Goal: Task Accomplishment & Management: Use online tool/utility

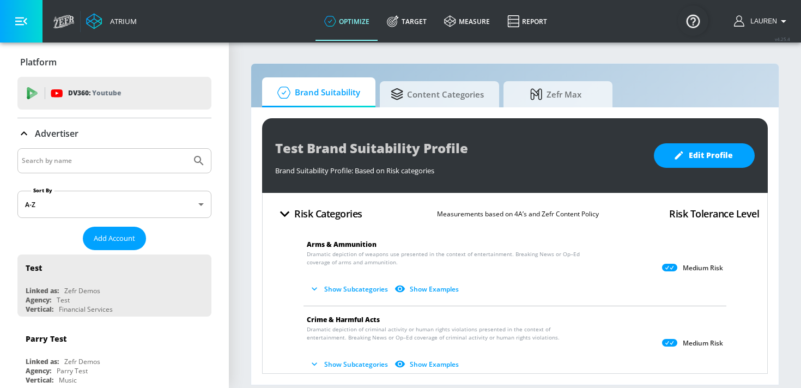
click at [81, 153] on div at bounding box center [114, 160] width 194 height 25
click at [81, 154] on div at bounding box center [114, 160] width 194 height 25
click at [81, 155] on input "Search by name" at bounding box center [104, 161] width 165 height 14
click at [81, 161] on input "Search by name" at bounding box center [104, 161] width 165 height 14
type input "hulu"
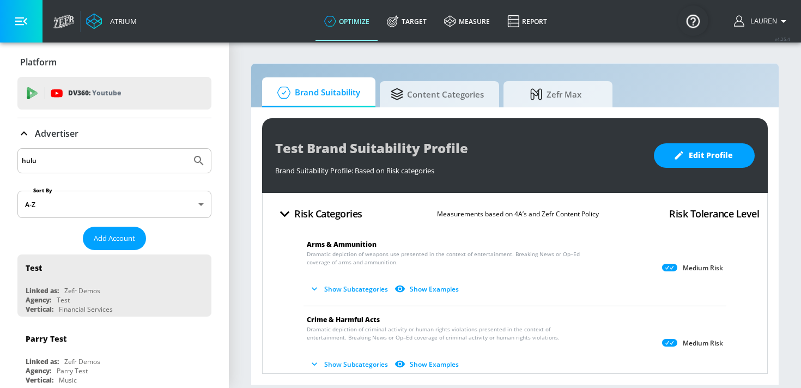
click at [187, 149] on button "Submit Search" at bounding box center [199, 161] width 24 height 24
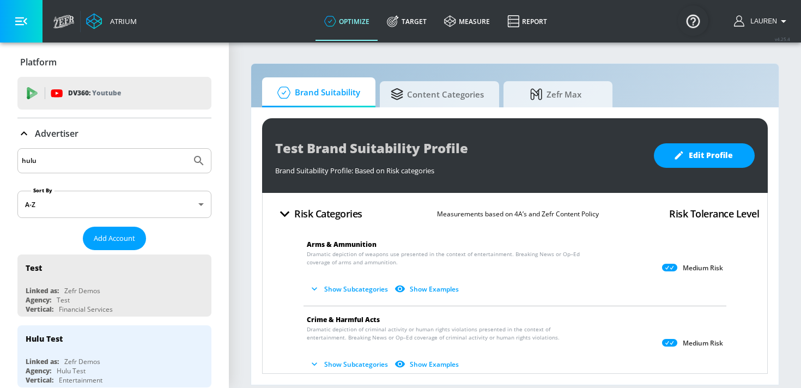
scroll to position [193, 0]
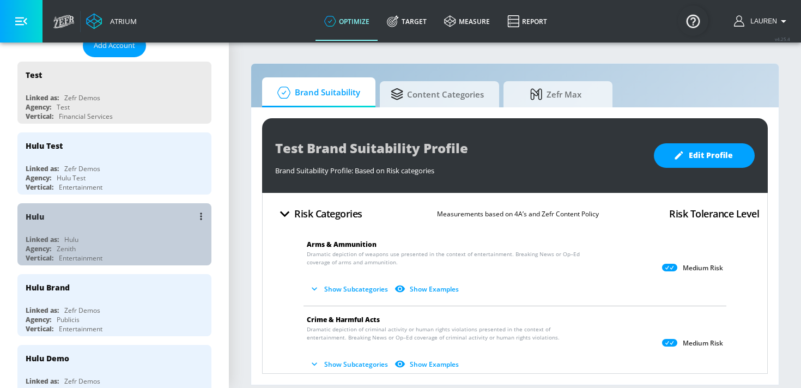
click at [112, 230] on div "Hulu Linked as: Hulu Agency: Zenith Vertical: Entertainment" at bounding box center [114, 234] width 194 height 62
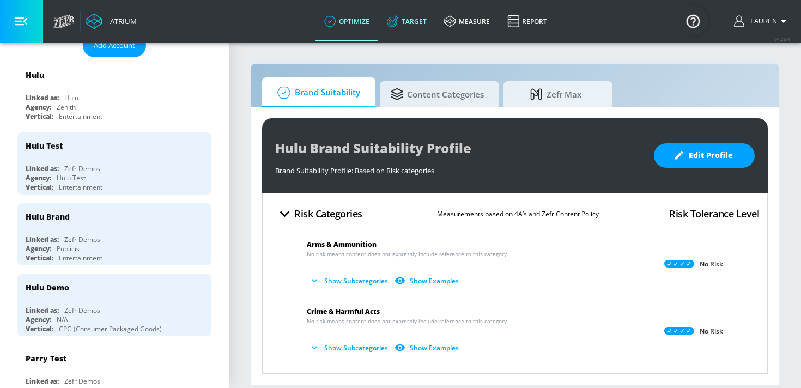
click at [406, 31] on link "Target" at bounding box center [406, 21] width 57 height 39
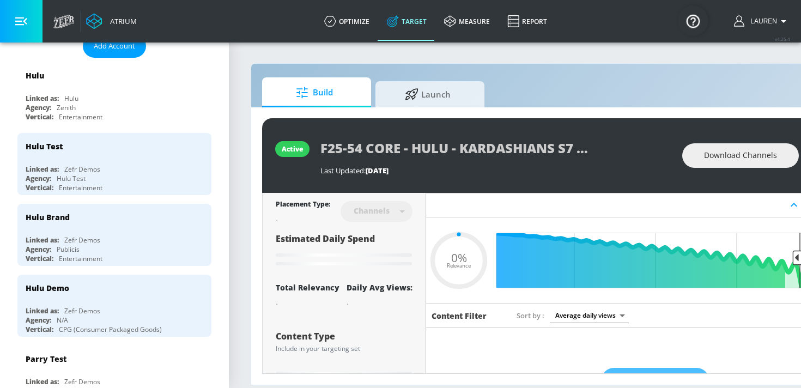
type input "0.6"
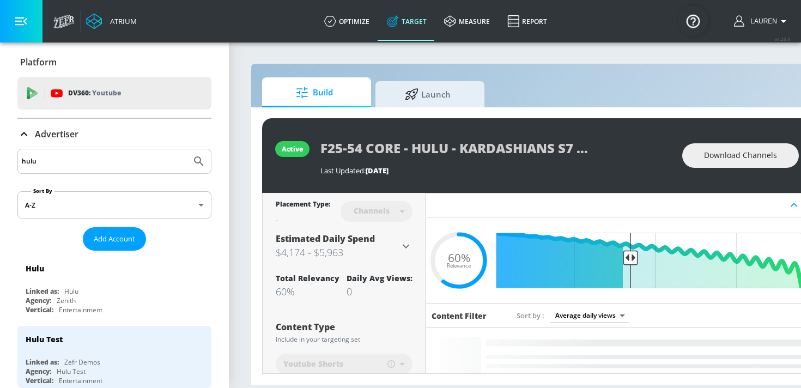
click at [120, 160] on input "hulu" at bounding box center [104, 161] width 165 height 14
click at [23, 136] on icon at bounding box center [23, 133] width 13 height 13
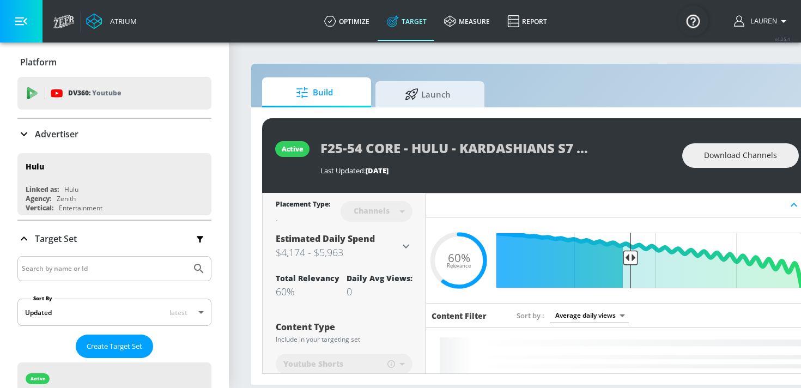
click at [104, 271] on input "Search by name or Id" at bounding box center [104, 268] width 165 height 14
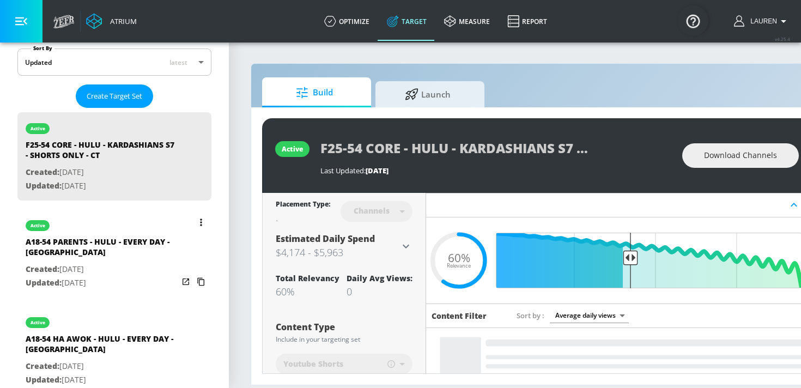
scroll to position [265, 0]
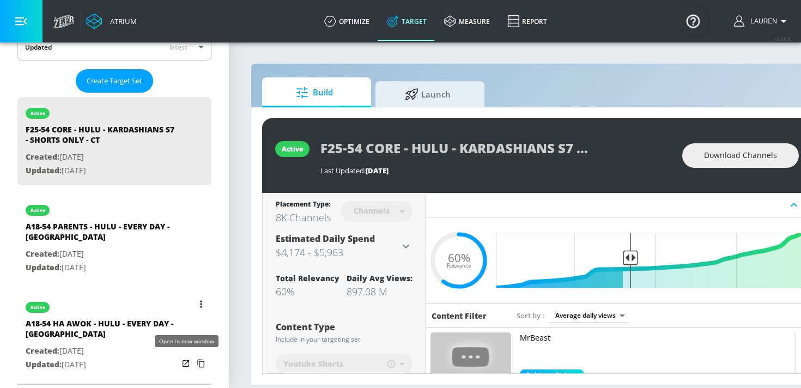
type input "every"
click at [185, 362] on icon "list of Target Set" at bounding box center [186, 363] width 7 height 7
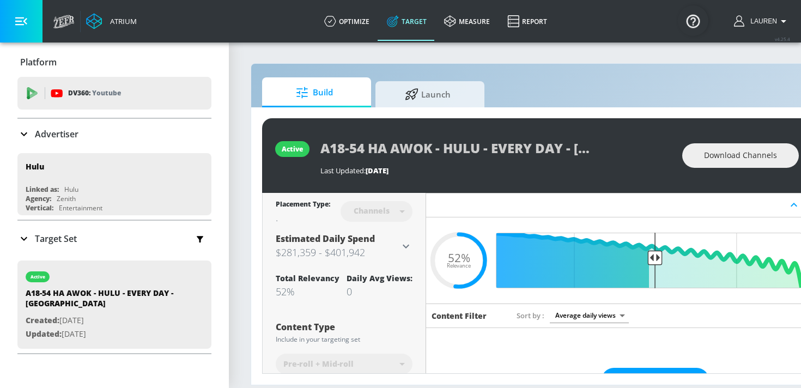
scroll to position [1, 0]
